Goal: Navigation & Orientation: Find specific page/section

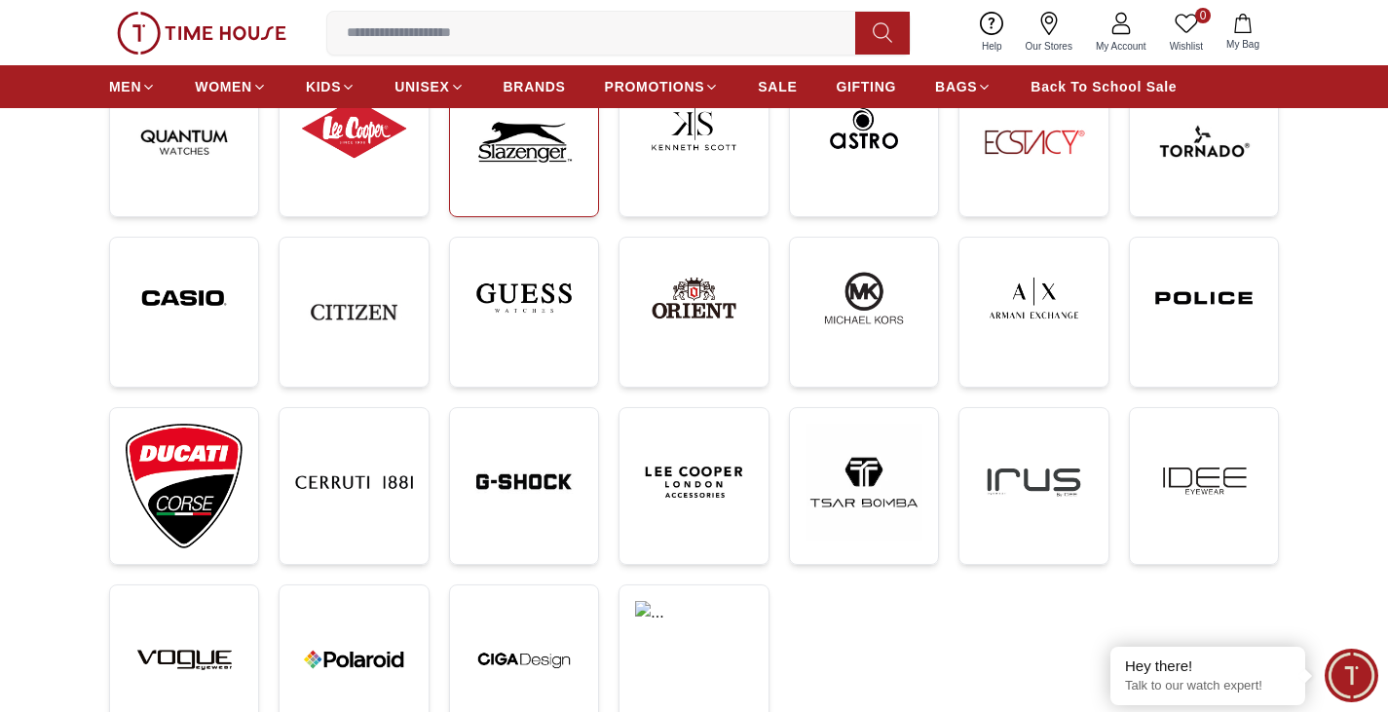
scroll to position [390, 0]
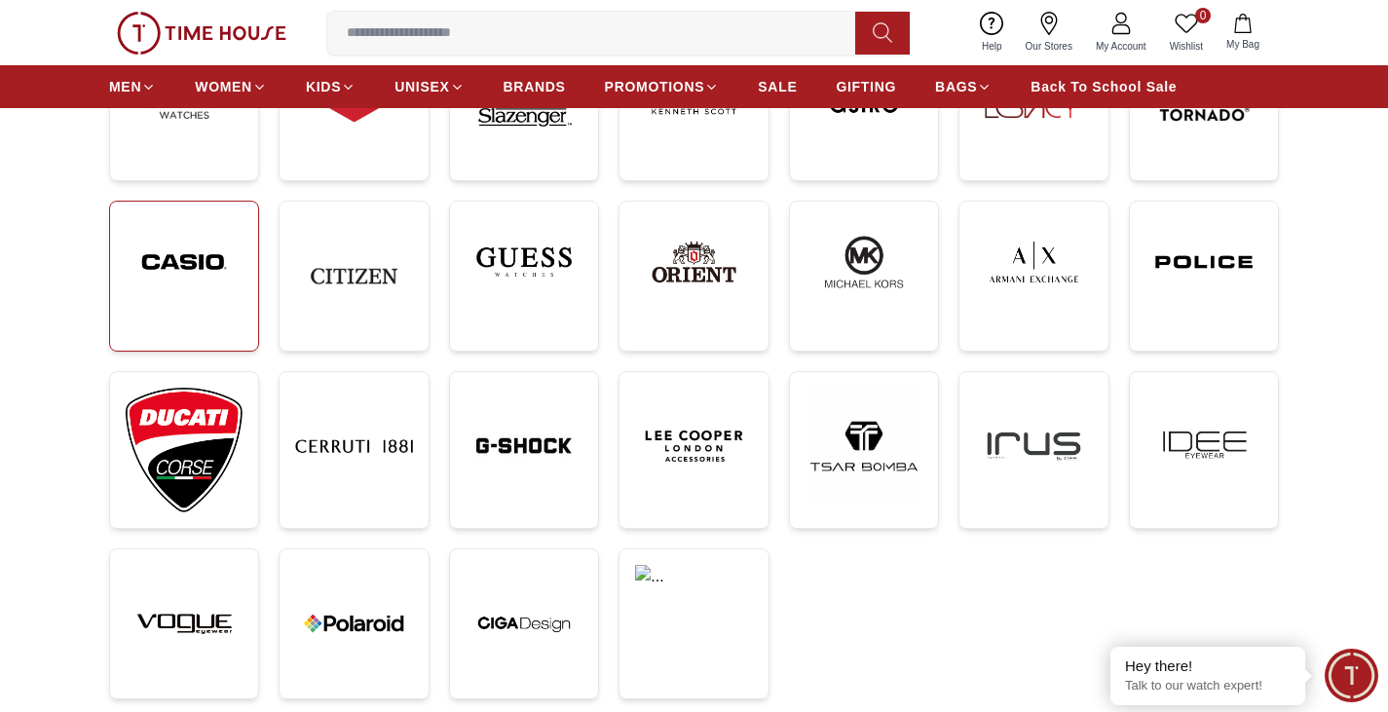
click at [209, 282] on img at bounding box center [184, 262] width 117 height 90
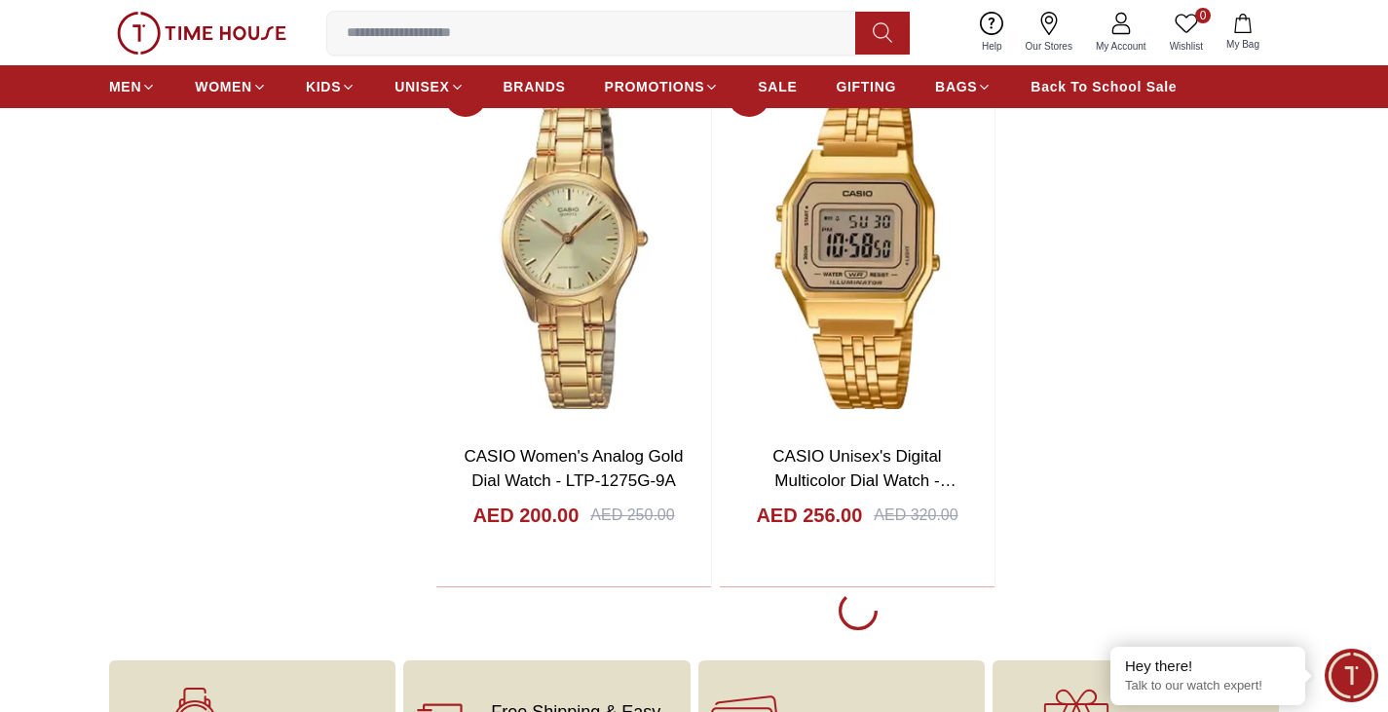
scroll to position [4092, 0]
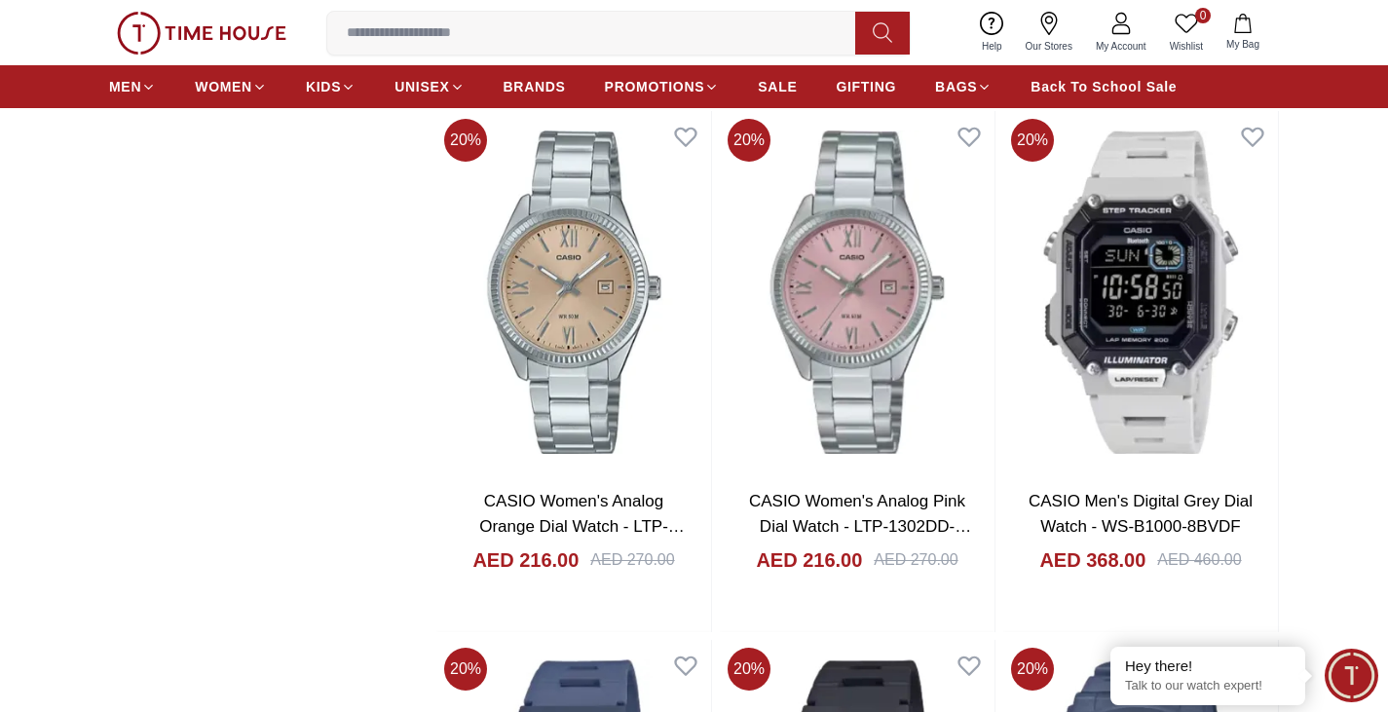
scroll to position [9353, 0]
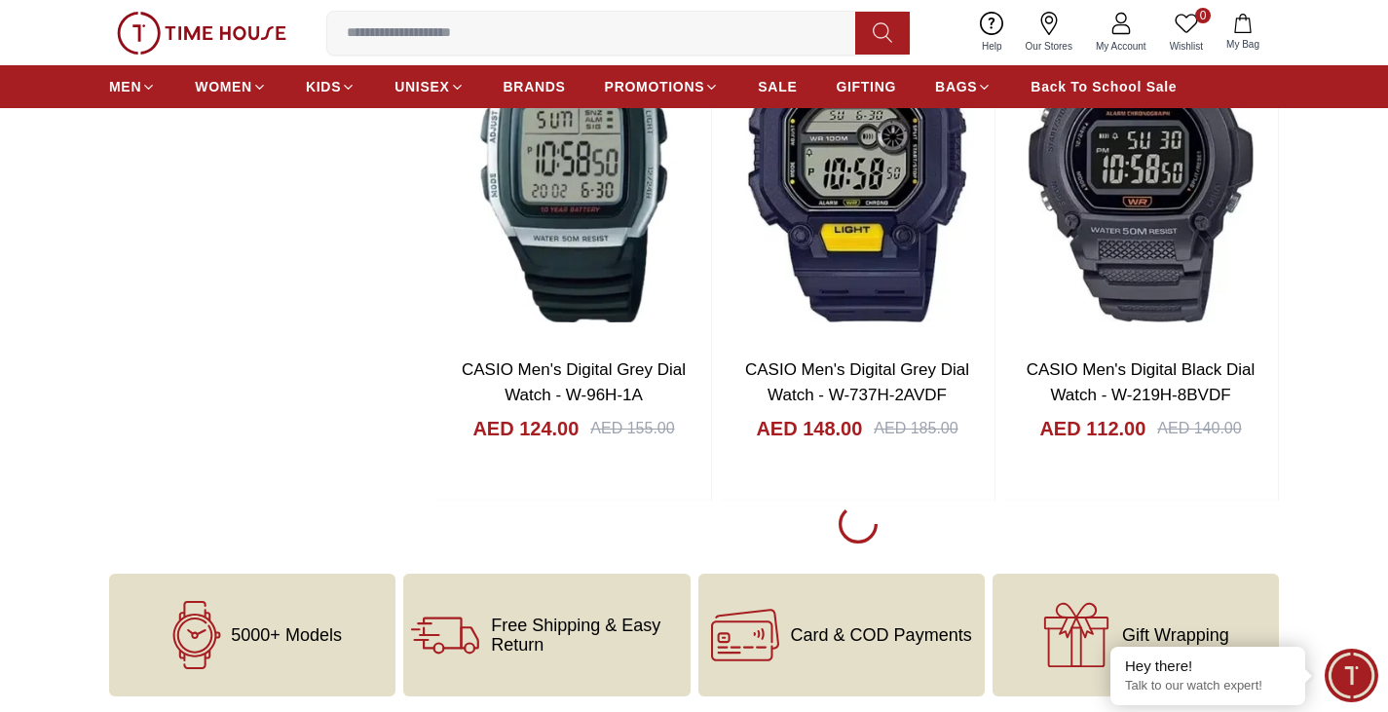
scroll to position [10912, 0]
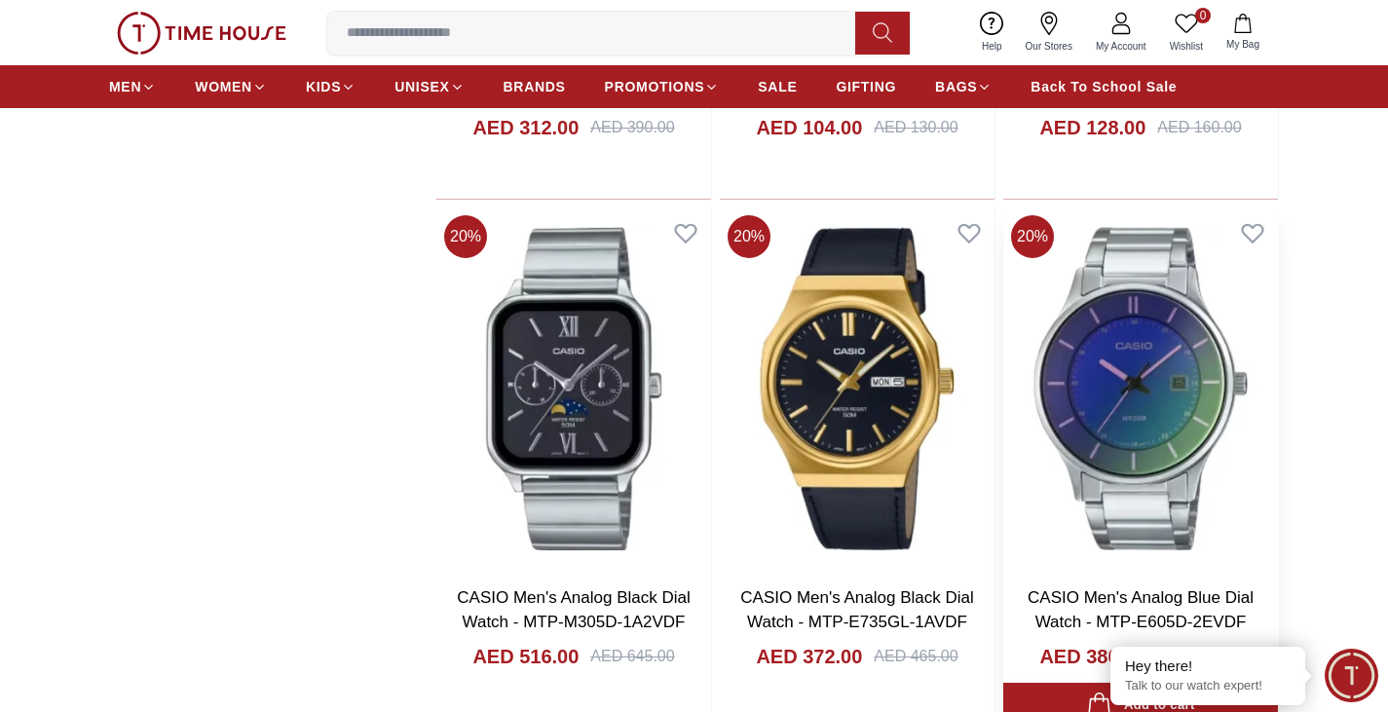
scroll to position [15589, 0]
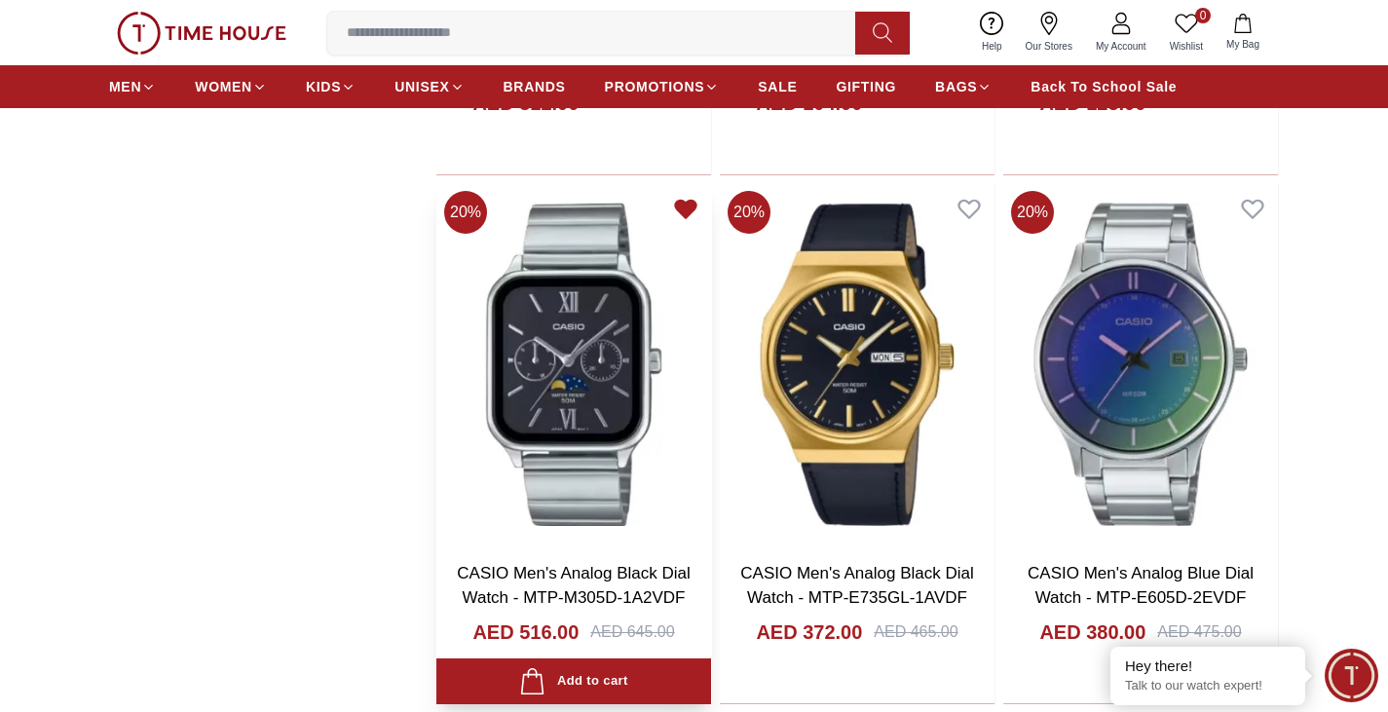
click at [687, 205] on icon at bounding box center [685, 210] width 20 height 18
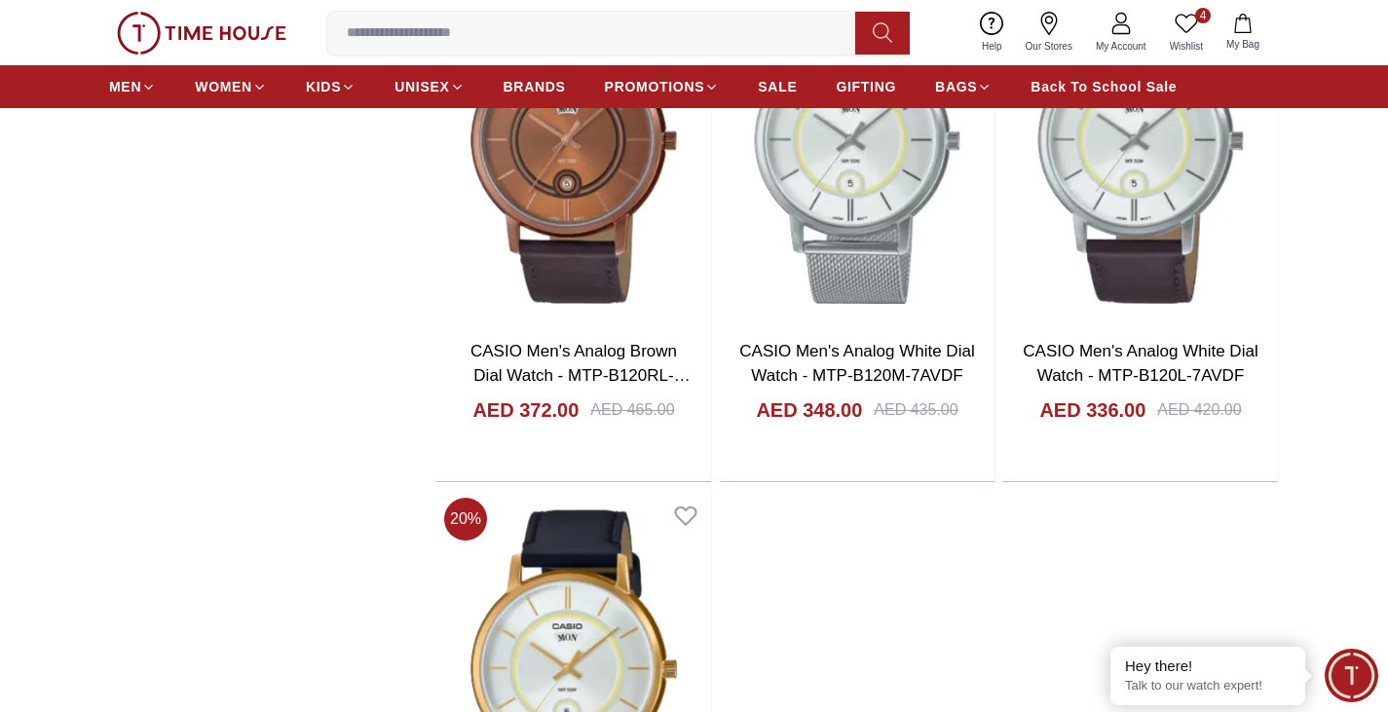
scroll to position [18122, 0]
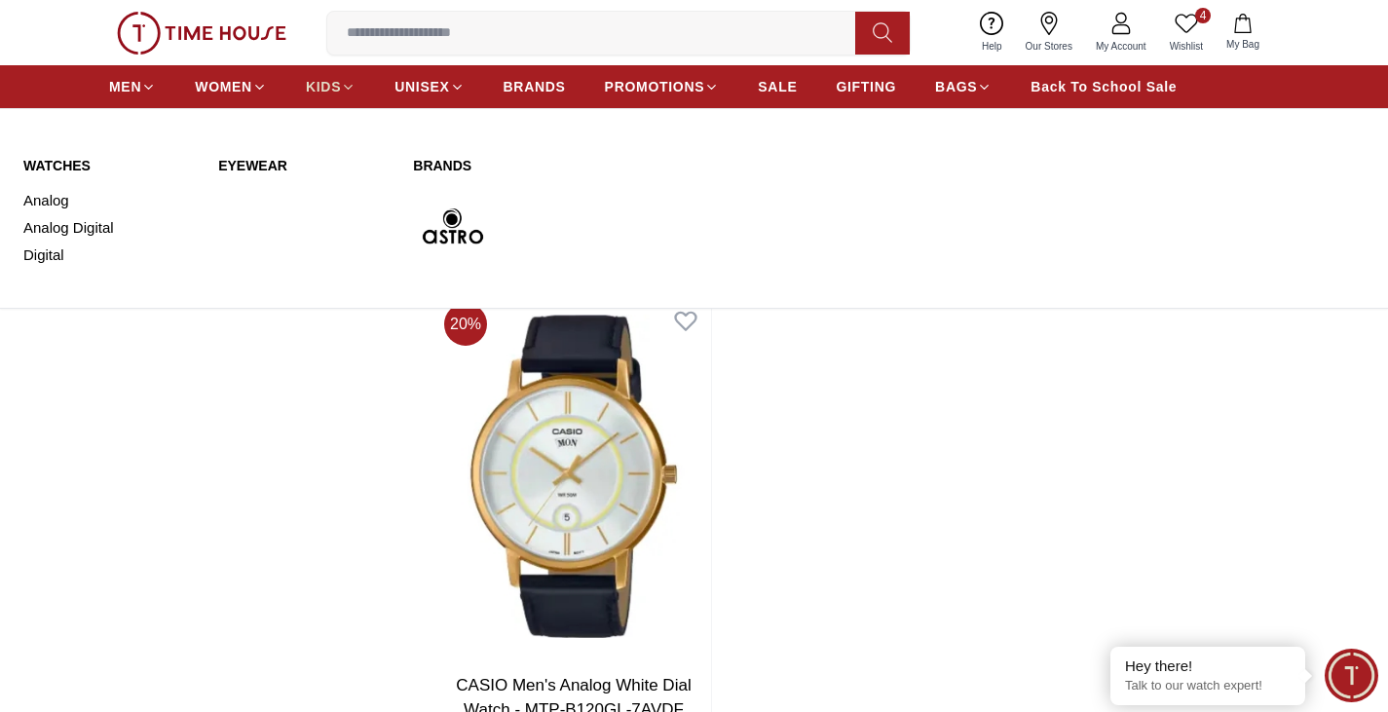
click at [322, 89] on span "KIDS" at bounding box center [323, 86] width 35 height 19
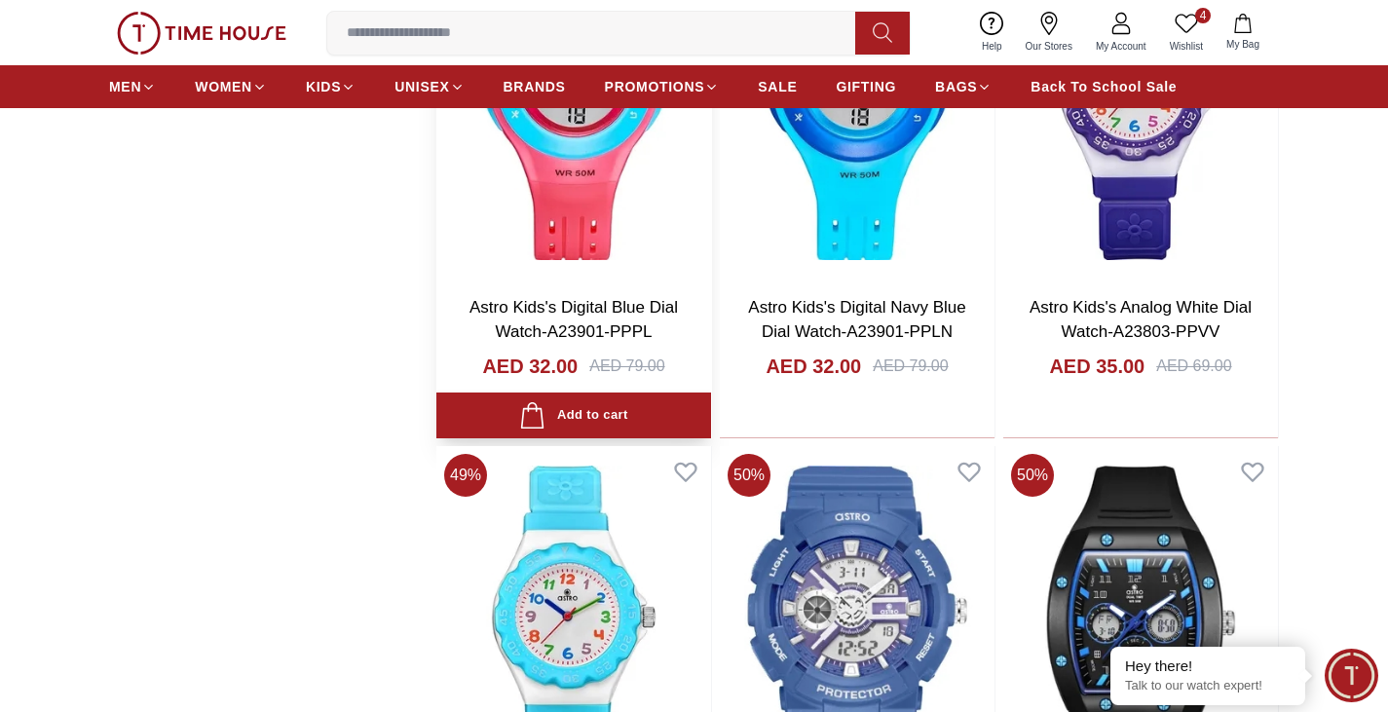
scroll to position [2338, 0]
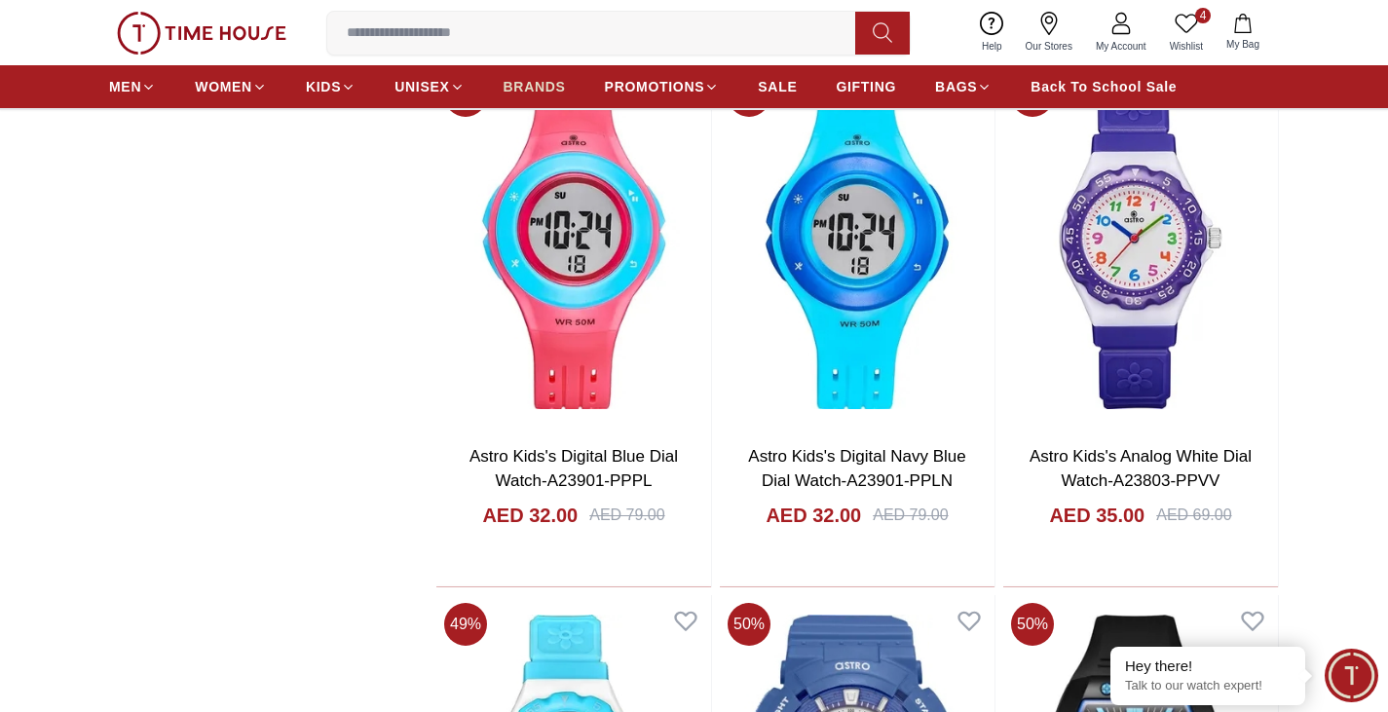
click at [550, 89] on span "BRANDS" at bounding box center [535, 86] width 62 height 19
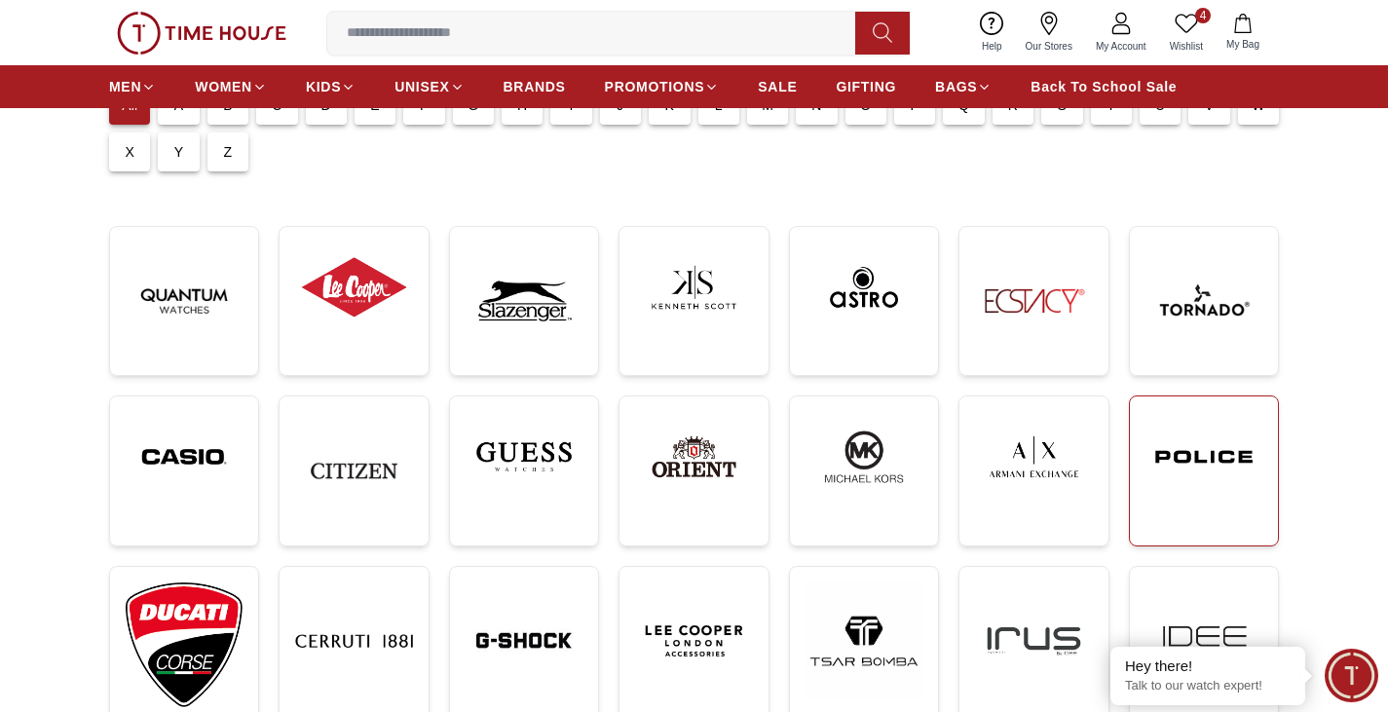
scroll to position [390, 0]
